Goal: Transaction & Acquisition: Book appointment/travel/reservation

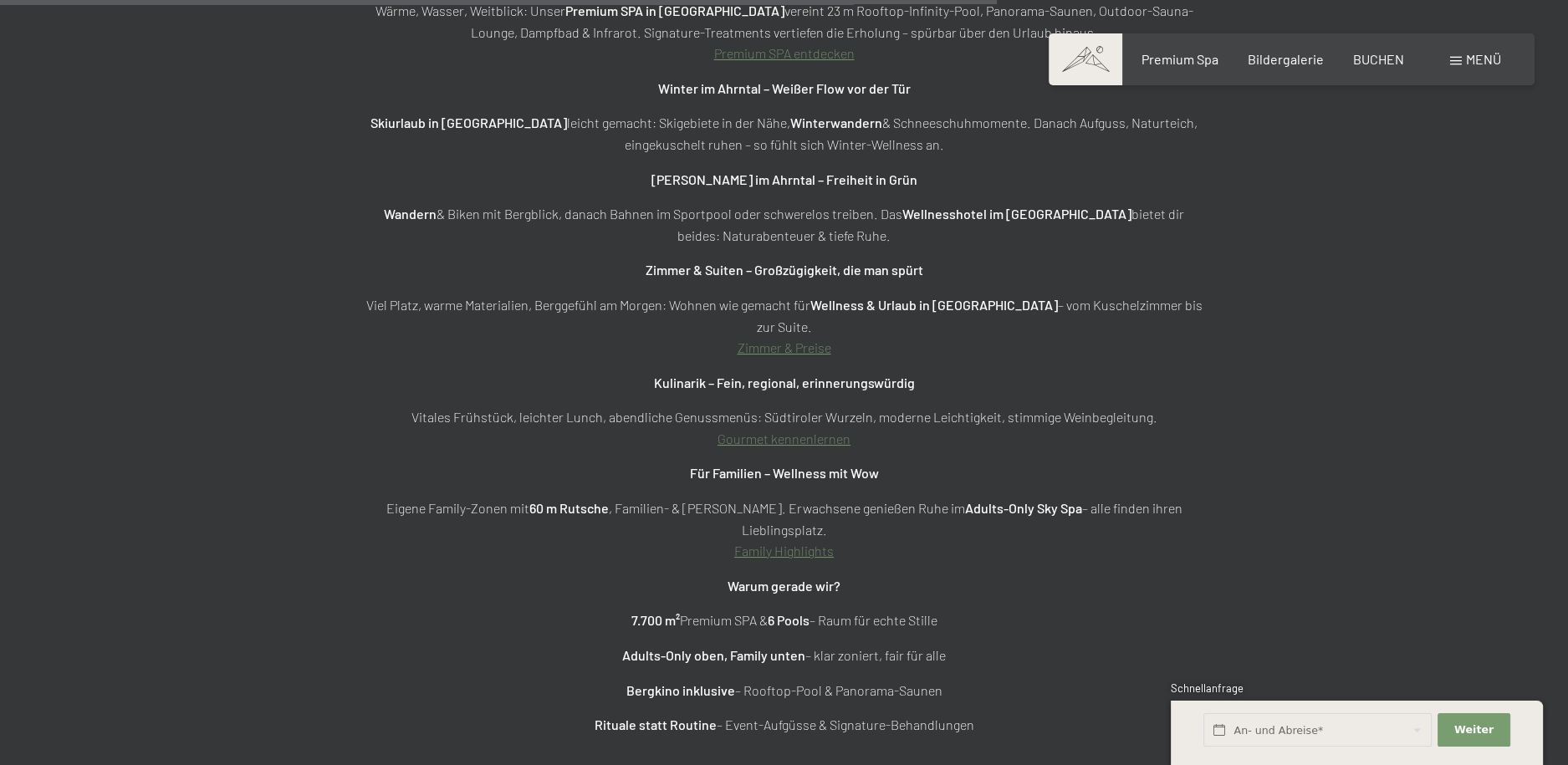
scroll to position [6106, 0]
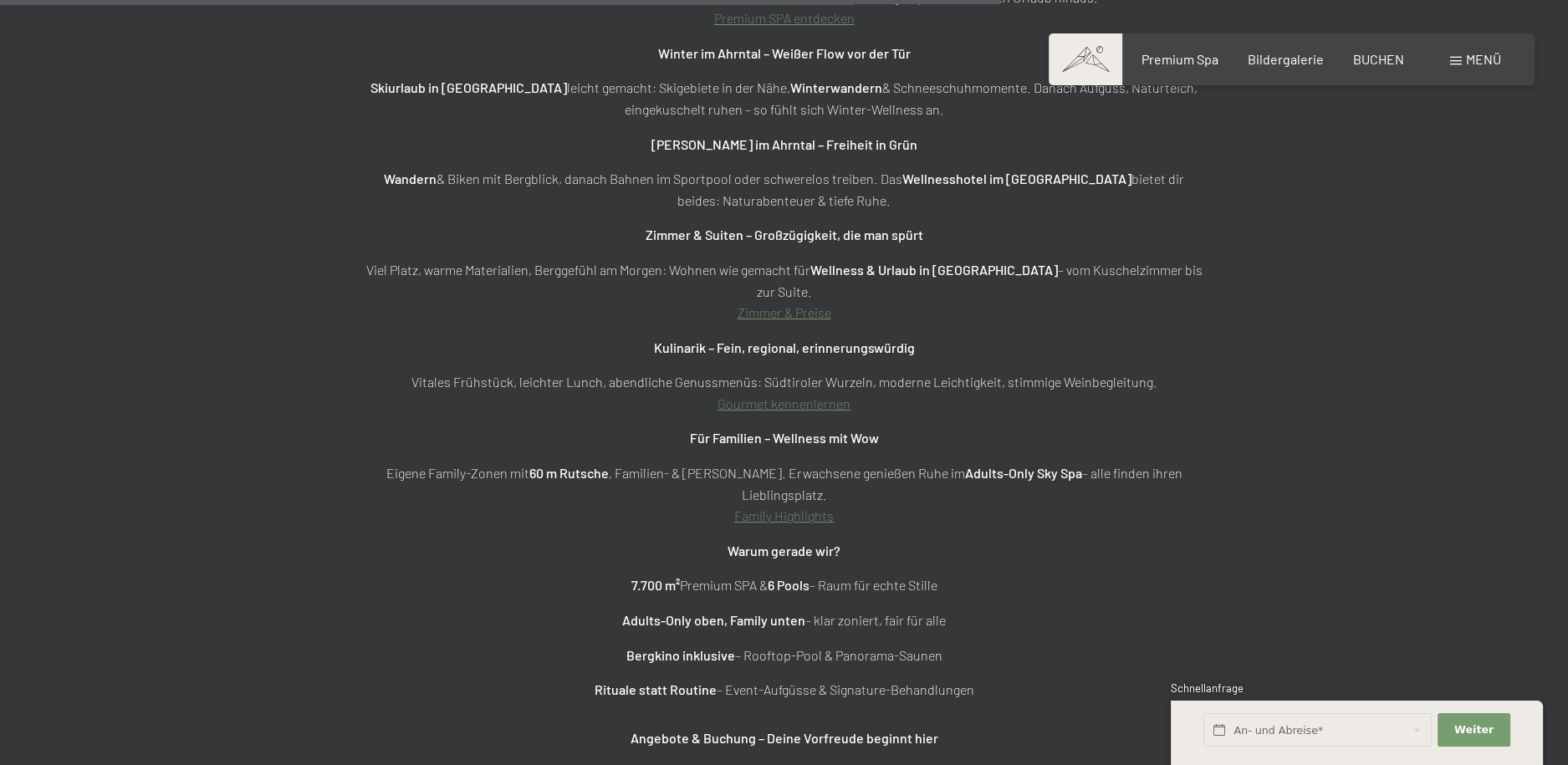
click at [748, 305] on link "Zimmer & Preise" at bounding box center [784, 313] width 93 height 16
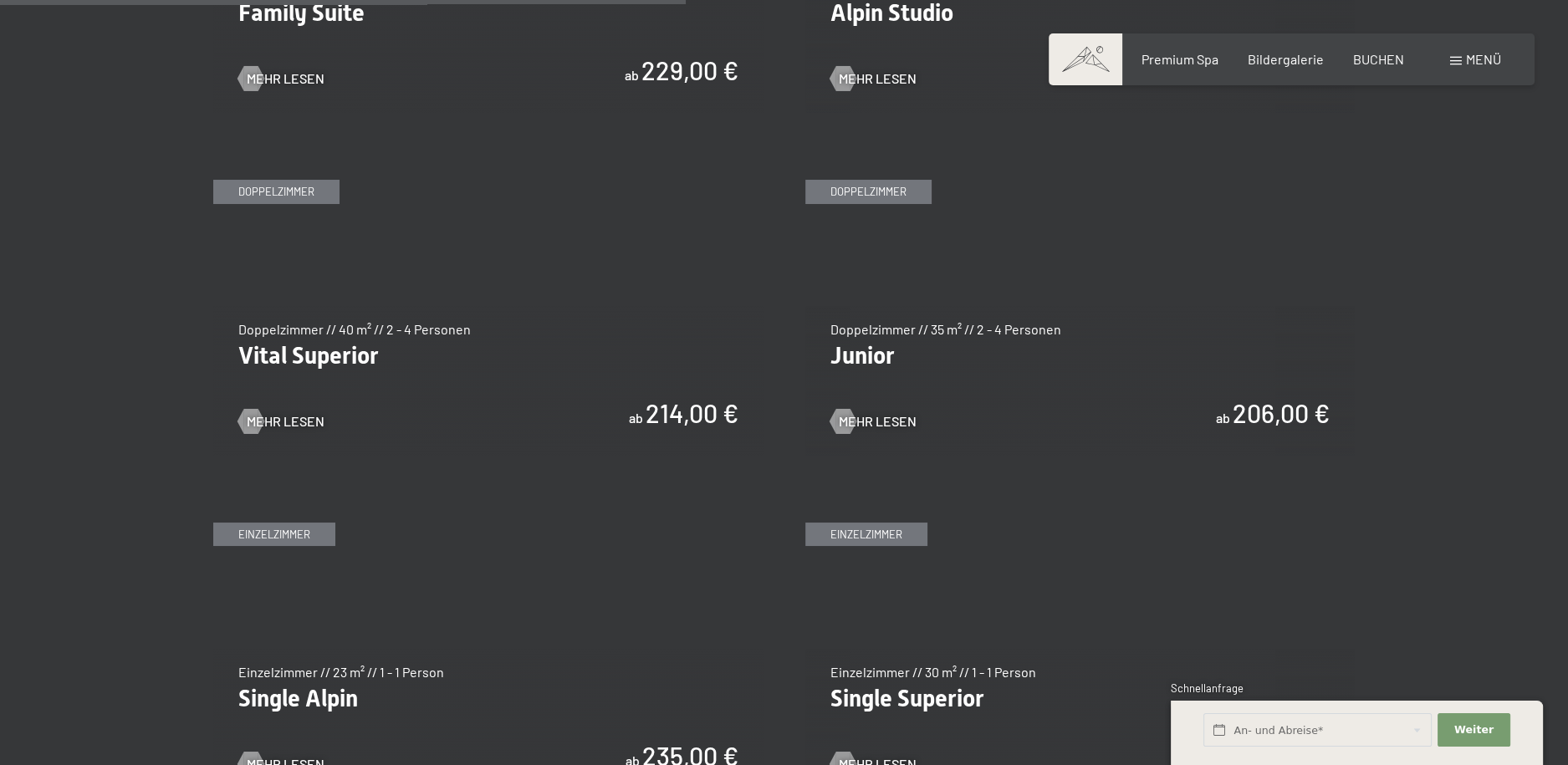
scroll to position [2175, 0]
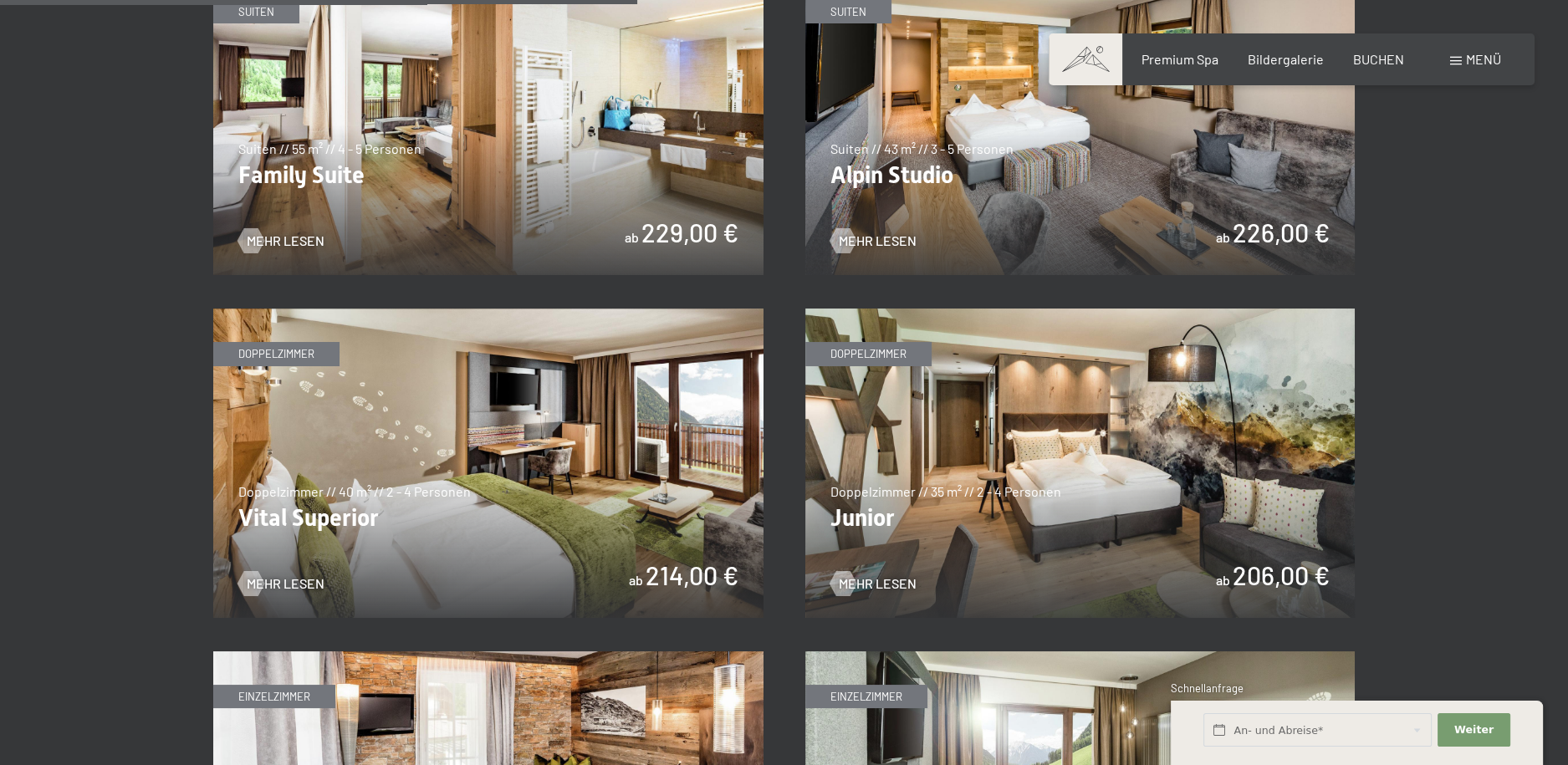
click at [1099, 474] on img at bounding box center [1080, 463] width 551 height 310
